Goal: Task Accomplishment & Management: Use online tool/utility

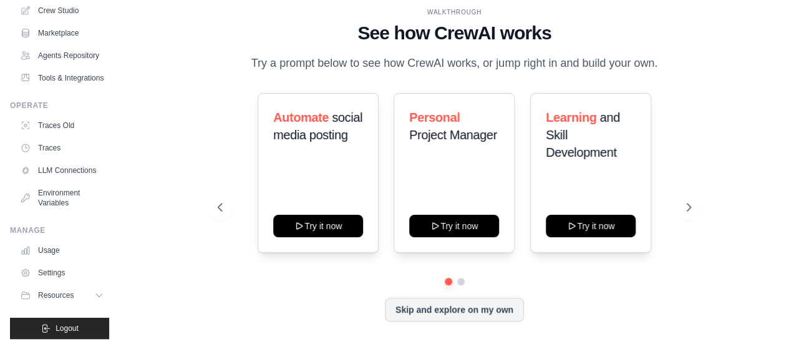
scroll to position [235, 0]
click at [685, 213] on icon at bounding box center [690, 207] width 12 height 12
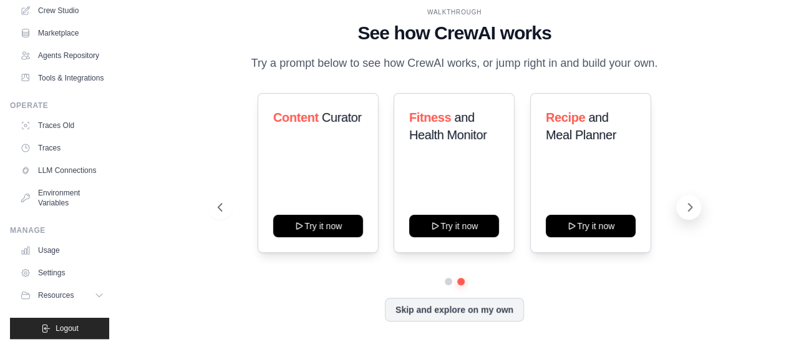
click at [685, 213] on icon at bounding box center [690, 207] width 12 height 12
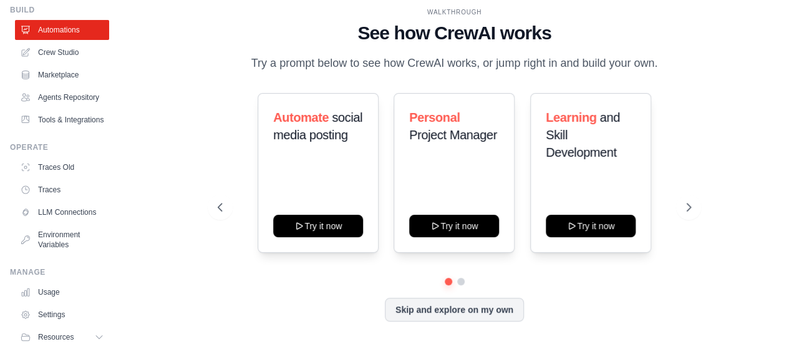
scroll to position [56, 0]
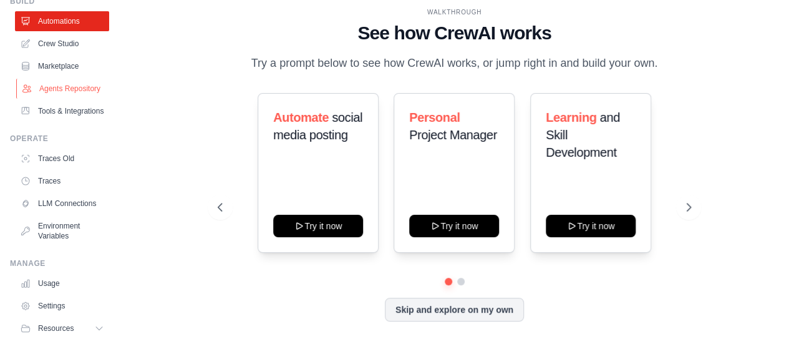
click at [45, 99] on link "Agents Repository" at bounding box center [63, 89] width 94 height 20
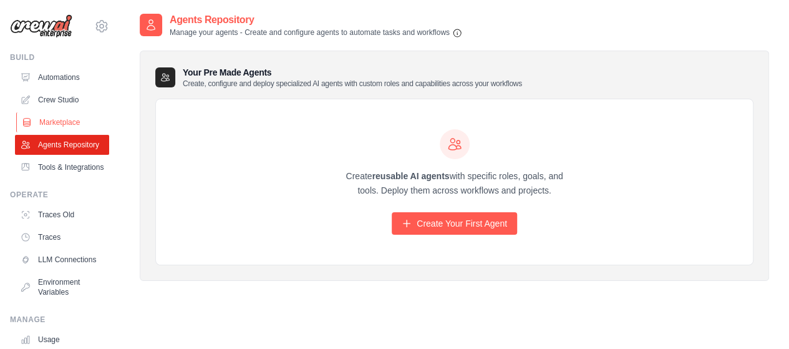
click at [92, 132] on link "Marketplace" at bounding box center [63, 122] width 94 height 20
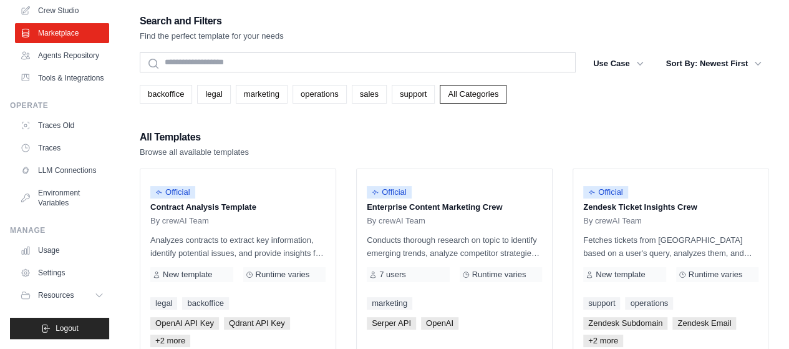
scroll to position [235, 0]
click at [68, 263] on link "Settings" at bounding box center [63, 273] width 94 height 20
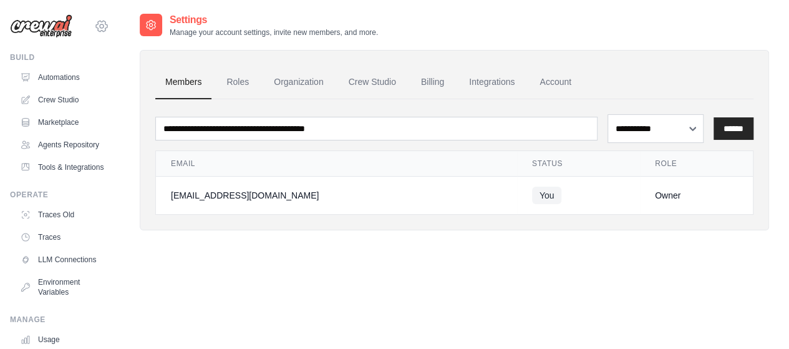
click at [109, 32] on icon at bounding box center [101, 26] width 15 height 15
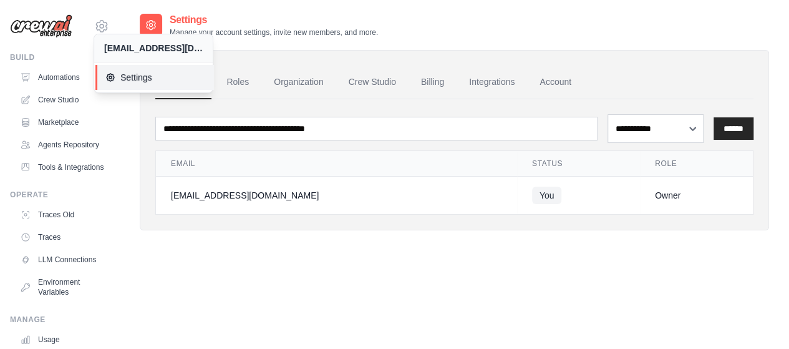
click at [141, 84] on span "Settings" at bounding box center [154, 77] width 99 height 12
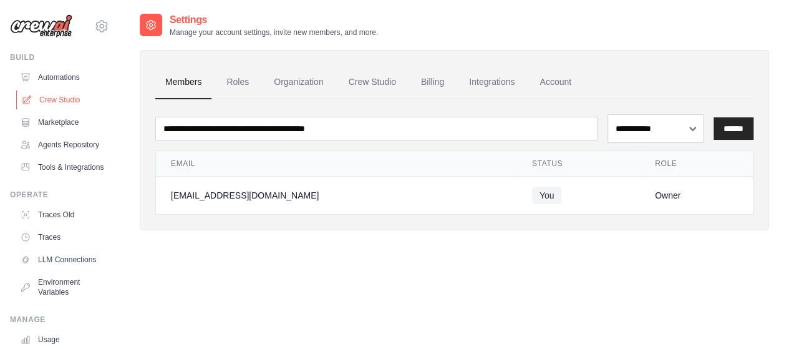
click at [70, 110] on link "Crew Studio" at bounding box center [63, 100] width 94 height 20
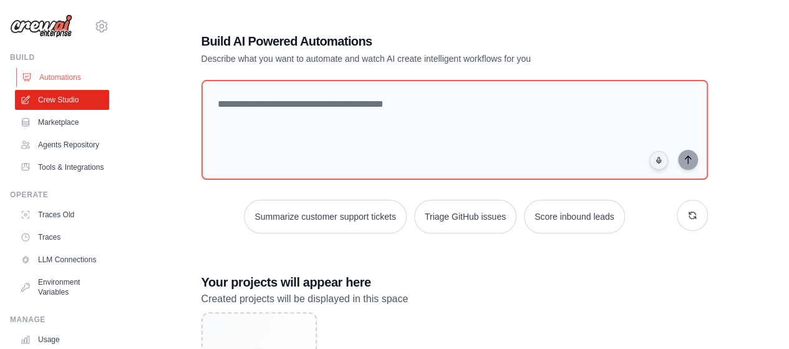
click at [76, 87] on link "Automations" at bounding box center [63, 77] width 94 height 20
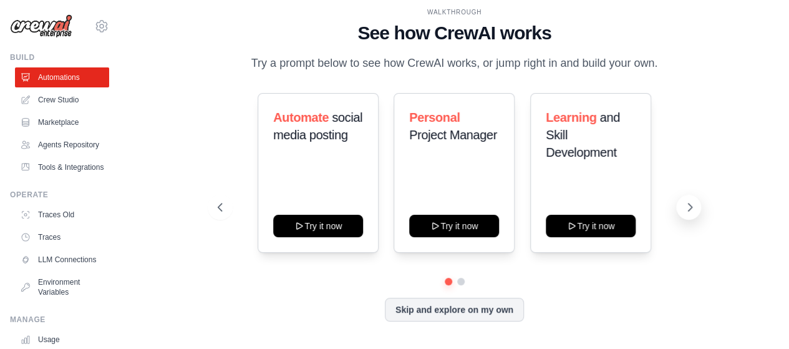
click at [684, 213] on icon at bounding box center [690, 207] width 12 height 12
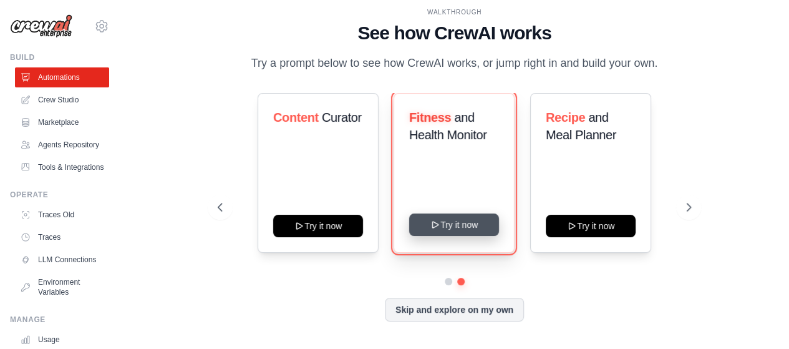
click at [480, 236] on button "Try it now" at bounding box center [454, 224] width 90 height 22
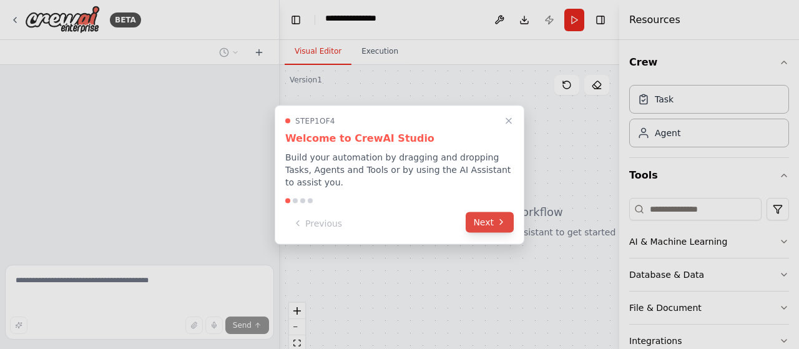
click at [496, 227] on icon at bounding box center [501, 222] width 10 height 10
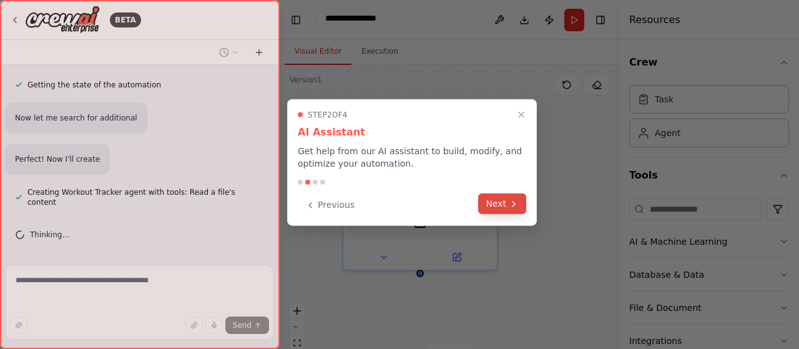
scroll to position [480, 0]
click at [492, 214] on button "Next" at bounding box center [502, 203] width 48 height 21
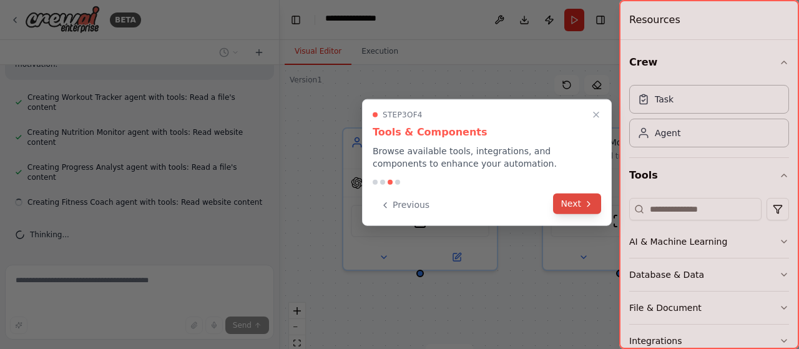
scroll to position [710, 0]
click at [561, 214] on button "Next" at bounding box center [577, 203] width 48 height 21
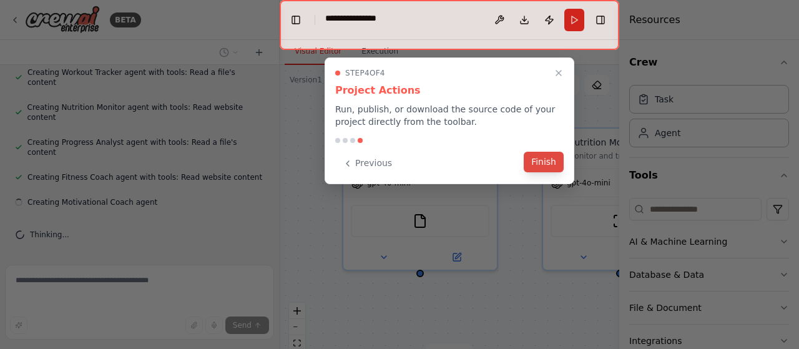
scroll to position [741, 0]
click at [545, 172] on button "Finish" at bounding box center [543, 162] width 40 height 21
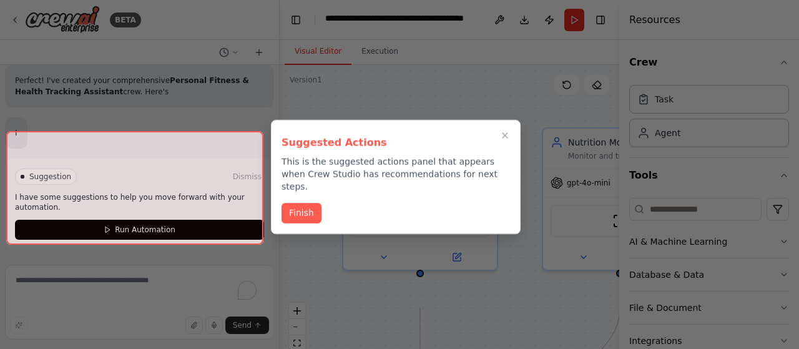
scroll to position [1308, 0]
click at [183, 225] on div at bounding box center [134, 187] width 257 height 113
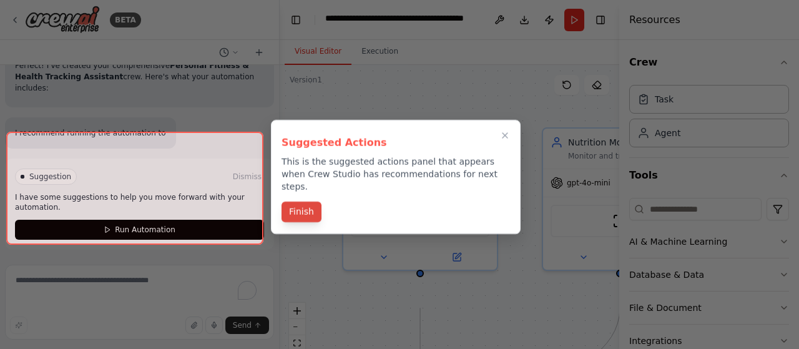
scroll to position [1341, 0]
click at [307, 222] on button "Finish" at bounding box center [301, 212] width 40 height 21
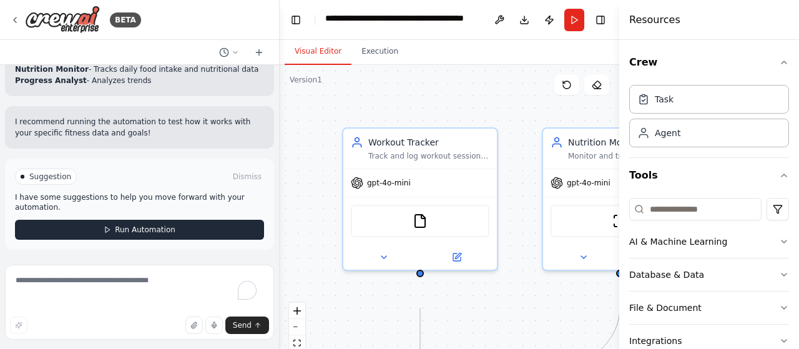
click at [179, 220] on button "Run Automation" at bounding box center [139, 230] width 249 height 20
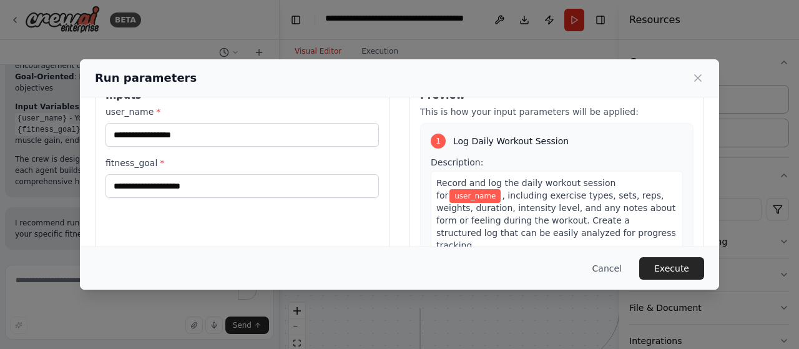
scroll to position [0, 0]
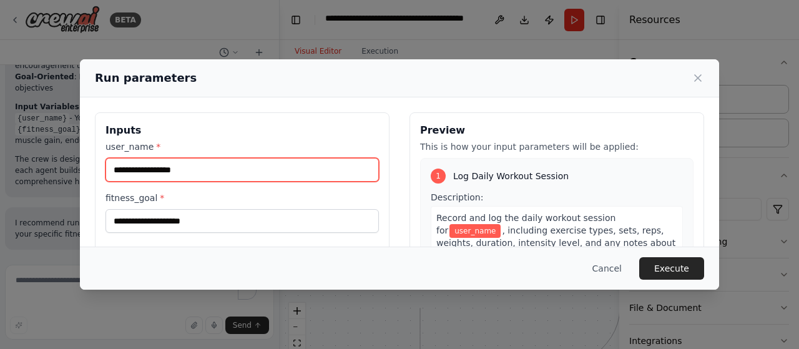
click at [105, 182] on input "user_name *" at bounding box center [241, 170] width 273 height 24
click at [105, 182] on input "*****" at bounding box center [241, 170] width 273 height 24
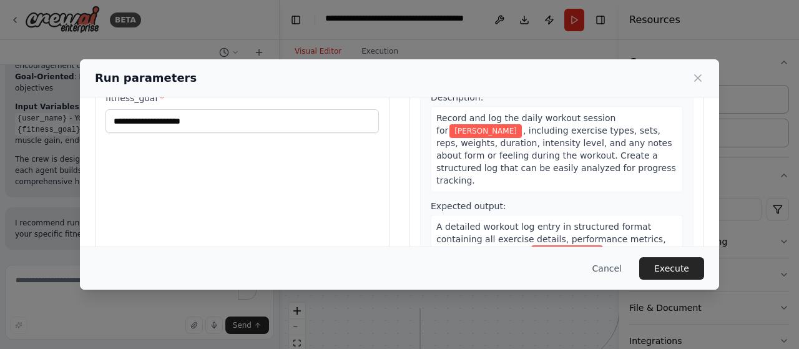
scroll to position [125, 0]
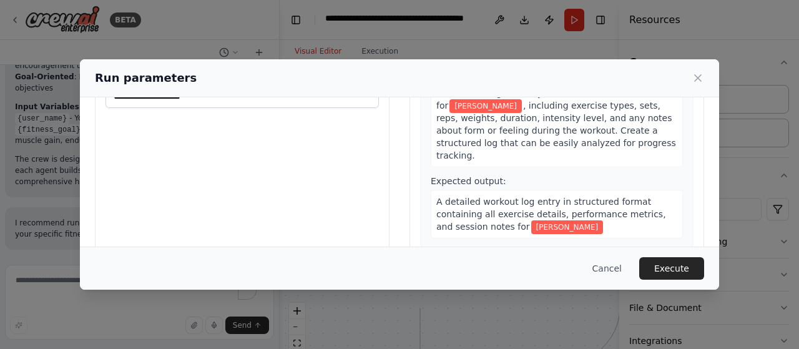
type input "*****"
click at [140, 108] on input "fitness_goal *" at bounding box center [241, 96] width 273 height 24
click at [165, 108] on input "fitness_goal *" at bounding box center [241, 96] width 273 height 24
